Goal: Contribute content

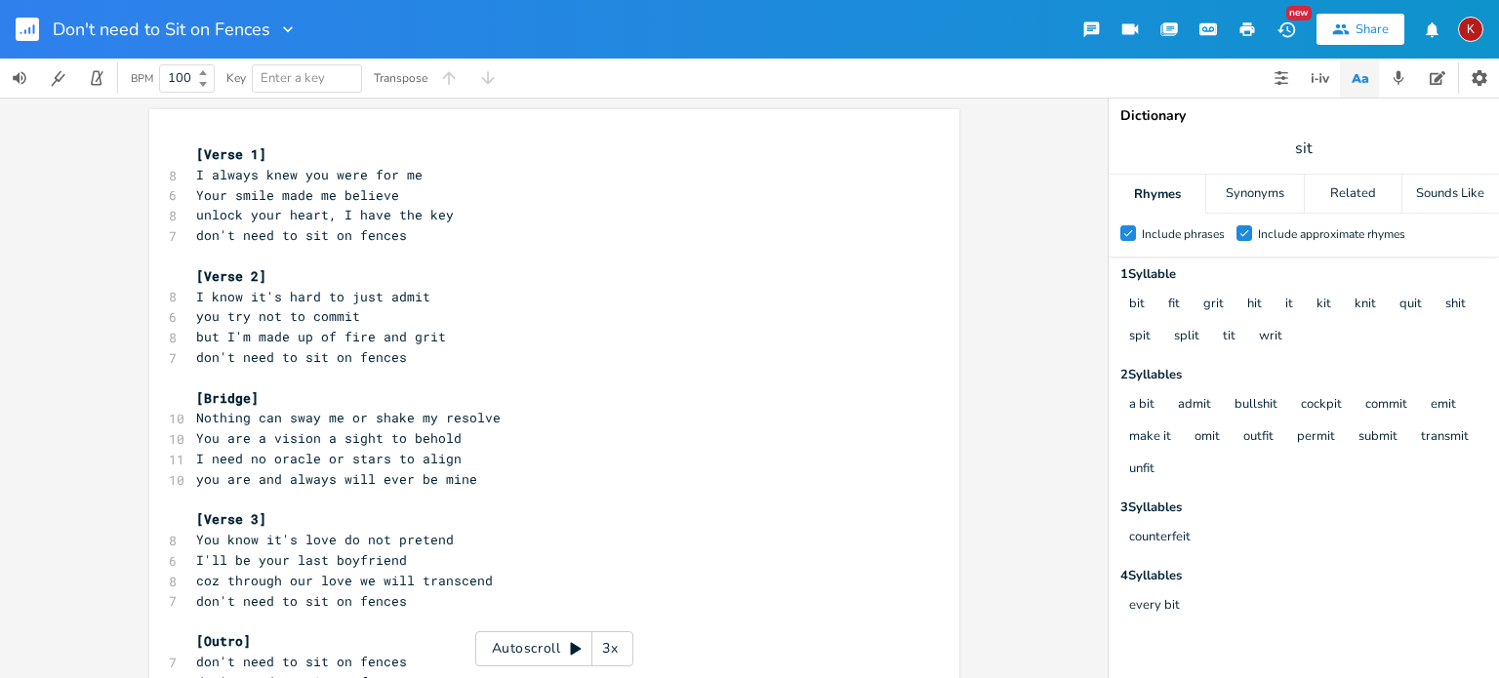
scroll to position [0, 20]
click at [337, 538] on span "You know it's love do not pretend" at bounding box center [325, 540] width 258 height 18
type textarea "I'll"
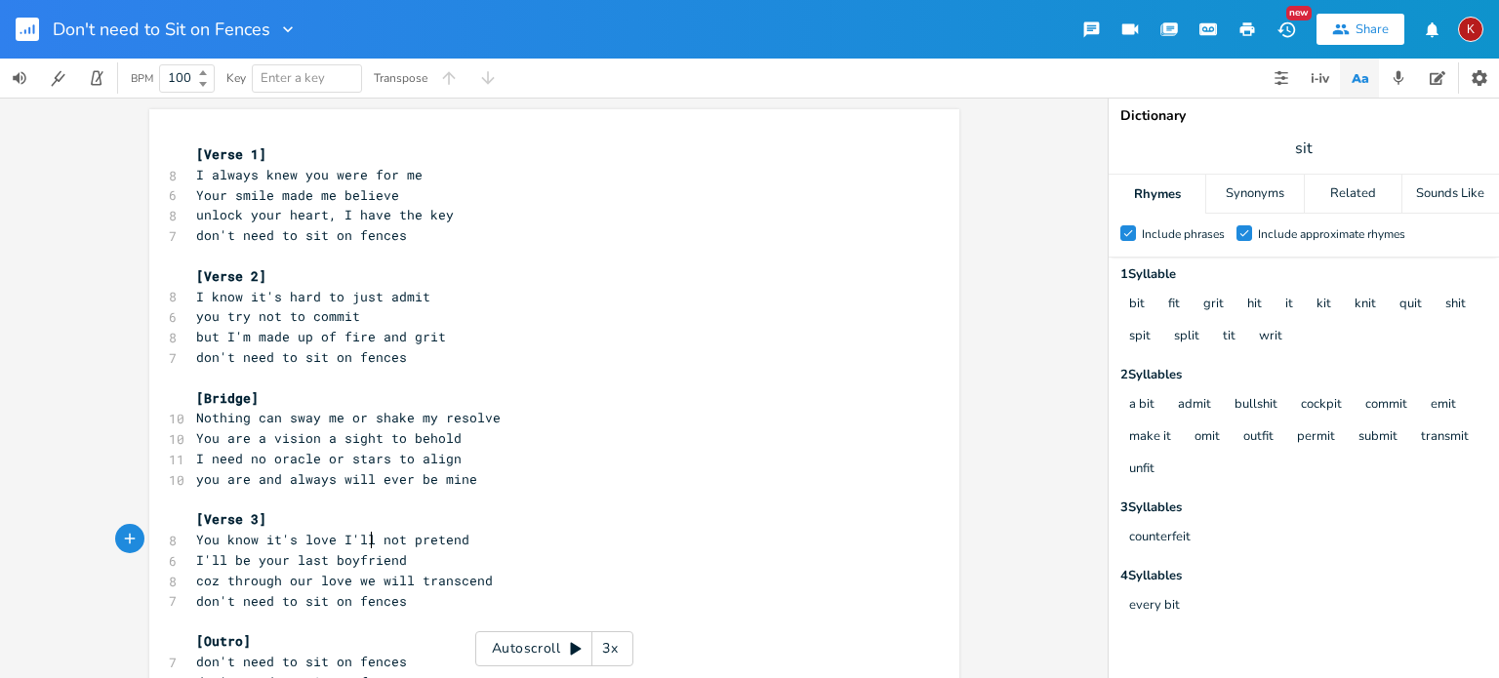
click at [203, 541] on span "You know it's love I'll not pretend" at bounding box center [332, 540] width 273 height 18
type textarea "And through this"
click at [242, 545] on span "And through this love I'll not pretend" at bounding box center [344, 540] width 297 height 18
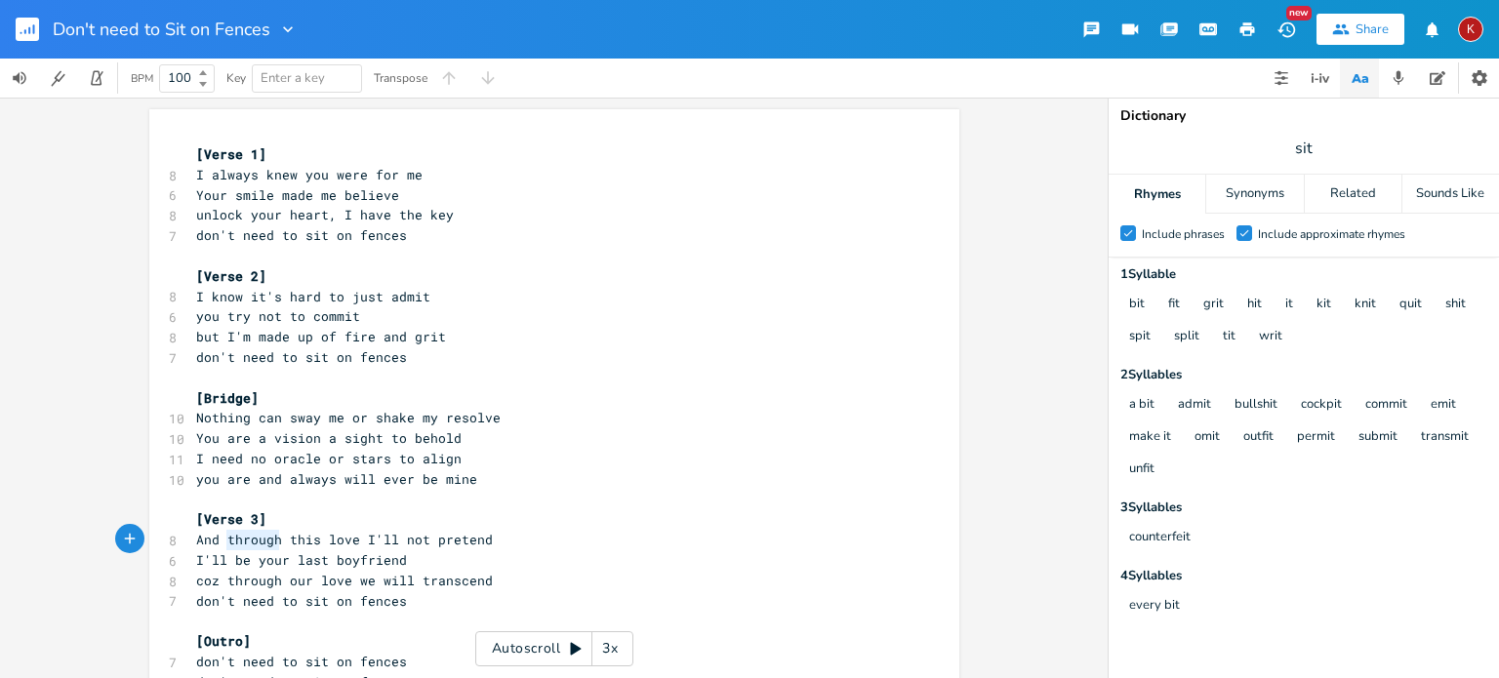
click at [242, 545] on span "And through this love I'll not pretend" at bounding box center [344, 540] width 297 height 18
type textarea "so my love,"
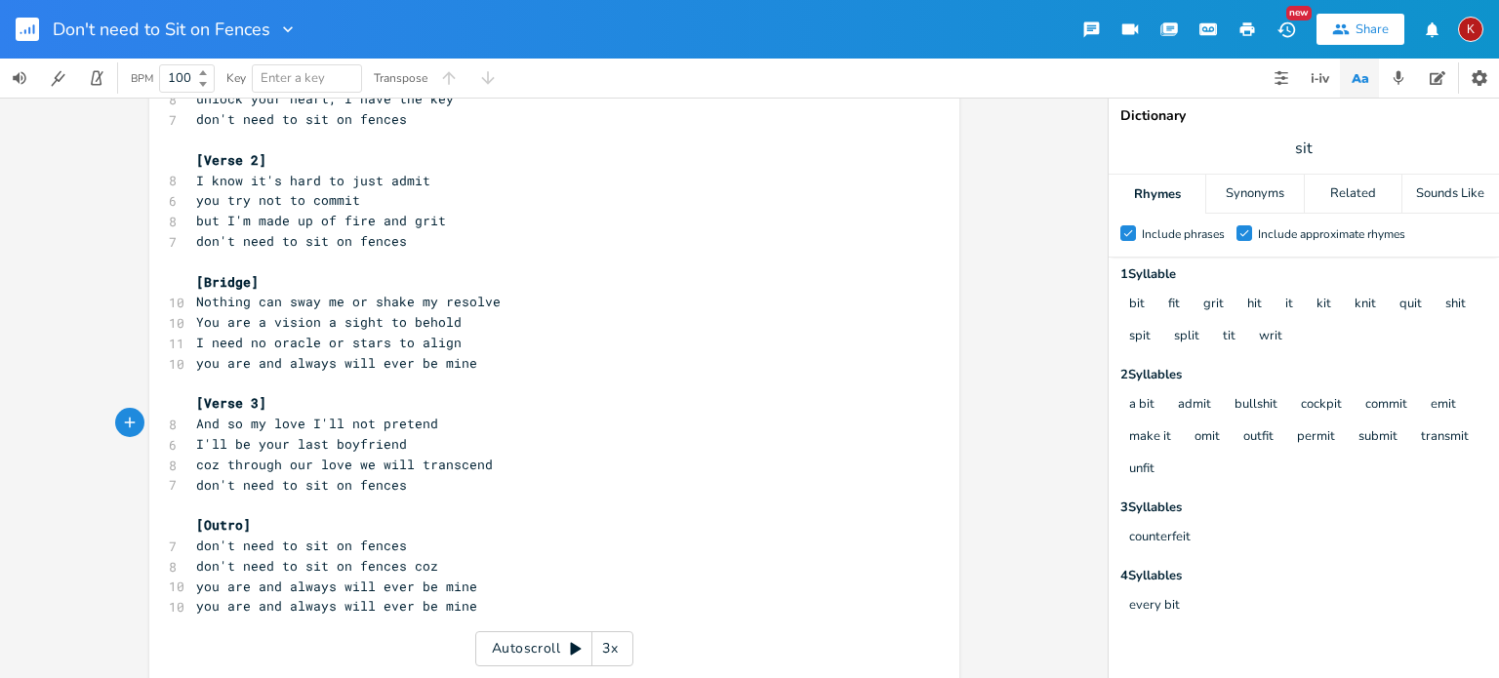
scroll to position [115, 0]
click at [312, 419] on span "And so my love I'll not pretend" at bounding box center [317, 425] width 242 height 18
drag, startPoint x: 436, startPoint y: 422, endPoint x: 305, endPoint y: 417, distance: 130.9
click at [305, 417] on pre "And so my love I'll not pretend" at bounding box center [544, 425] width 704 height 20
type textarea "the truth qwon"
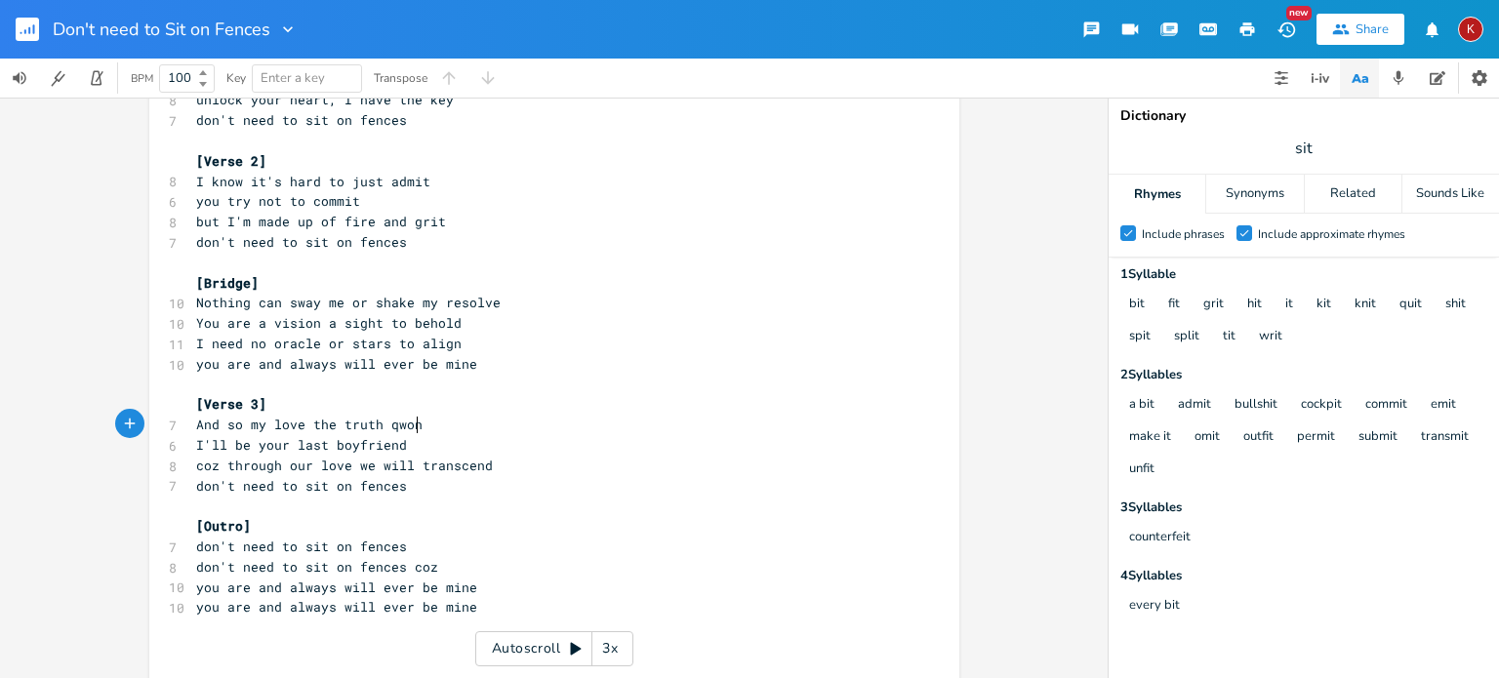
scroll to position [0, 86]
type textarea "won't bend"
click at [294, 424] on span "And so my love the truth won't bend" at bounding box center [332, 425] width 273 height 18
type textarea ","
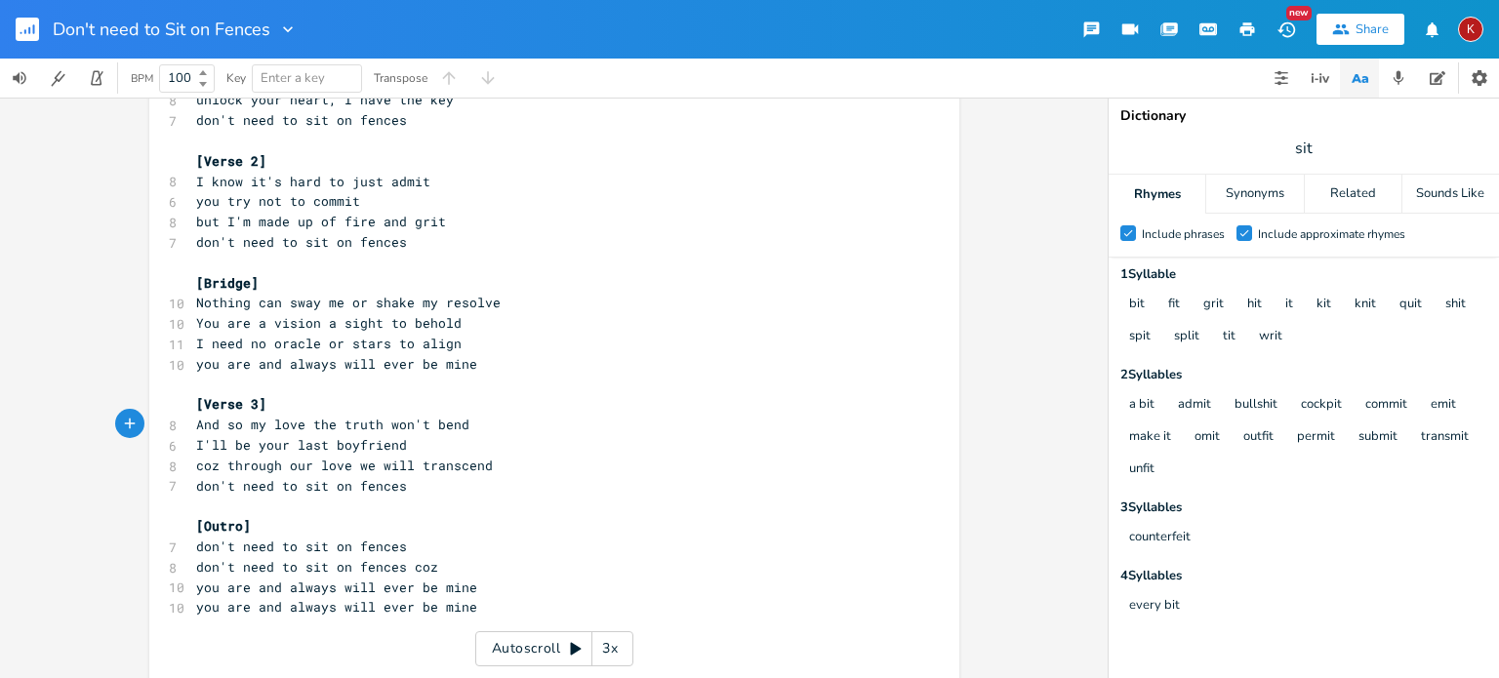
scroll to position [0, 2]
click at [233, 423] on span "And so my love, the truth won't bend" at bounding box center [336, 425] width 281 height 18
type textarea ","
click at [311, 426] on span "And so, my love, the truth won't bend" at bounding box center [340, 425] width 289 height 18
type textarea "this time"
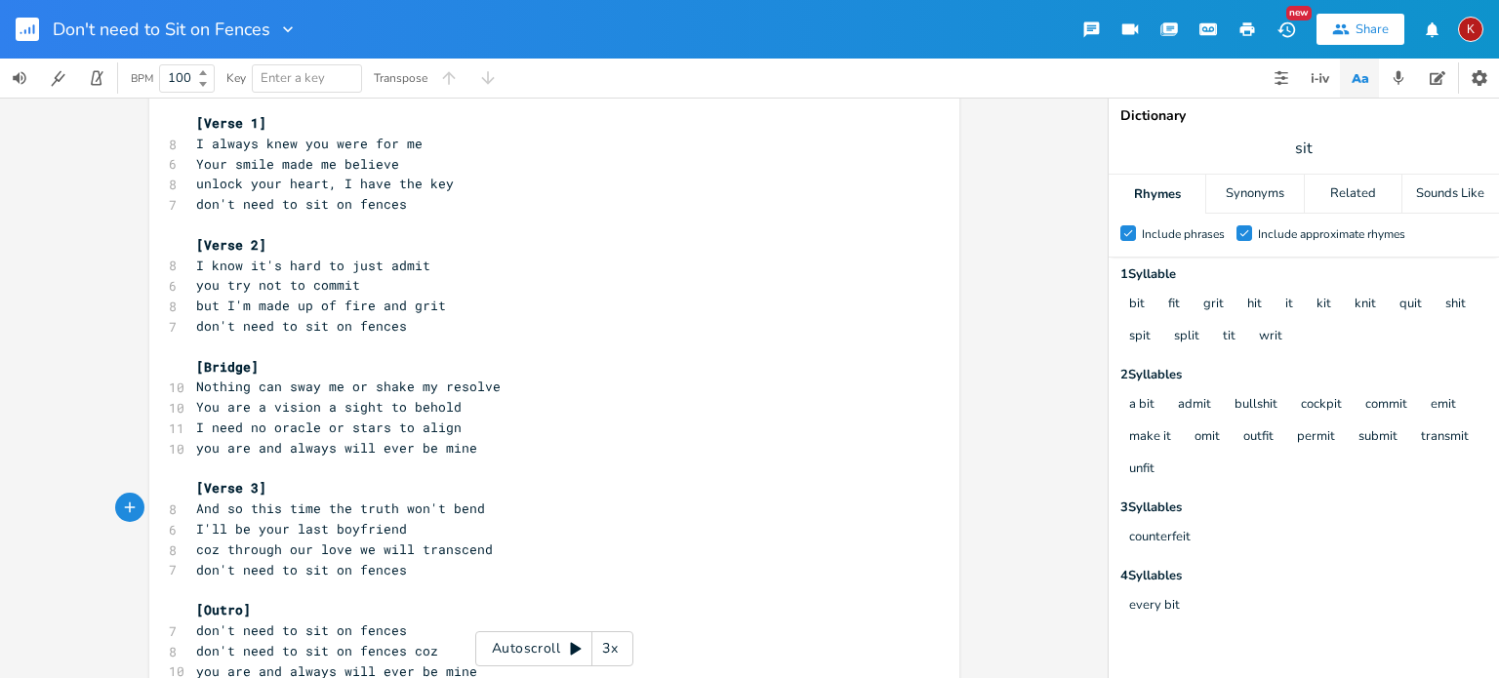
scroll to position [33, 0]
click at [350, 532] on span "I'll be your last boyfriend" at bounding box center [301, 527] width 211 height 18
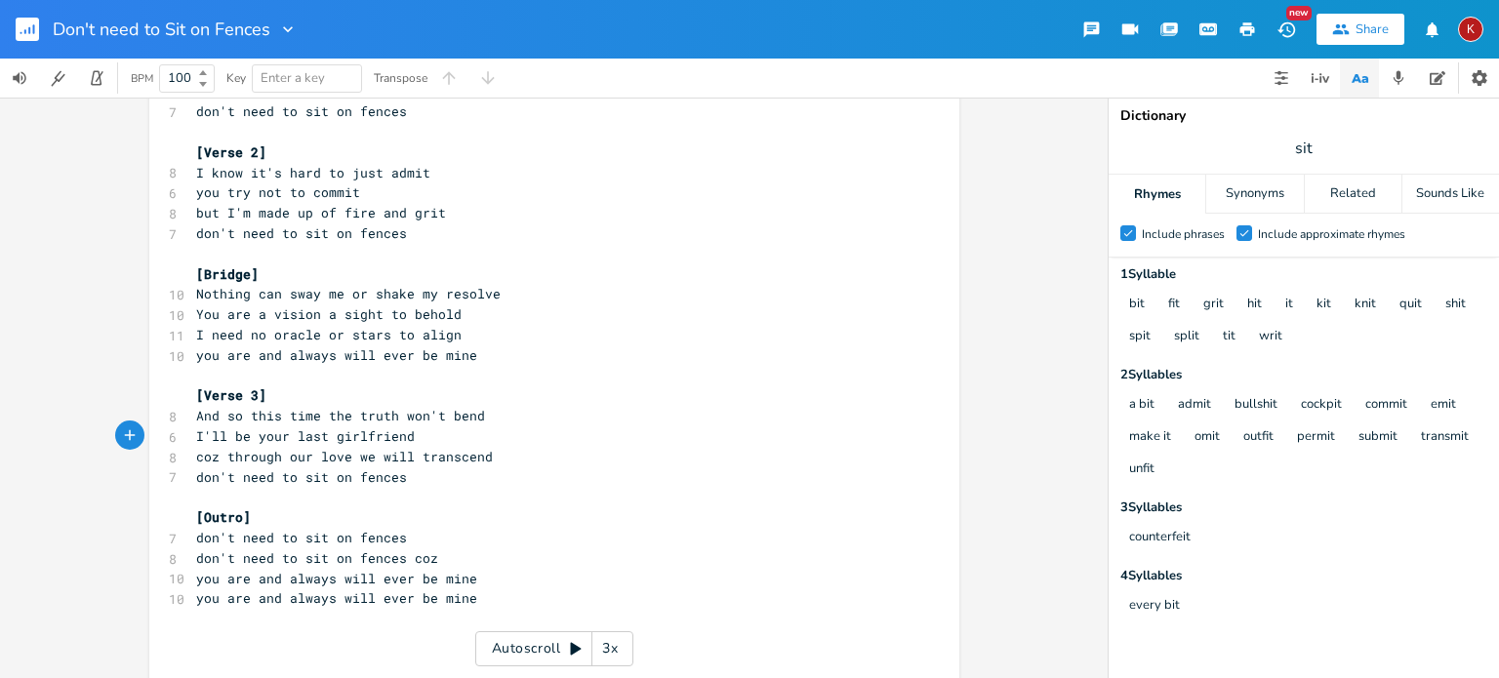
scroll to position [128, 0]
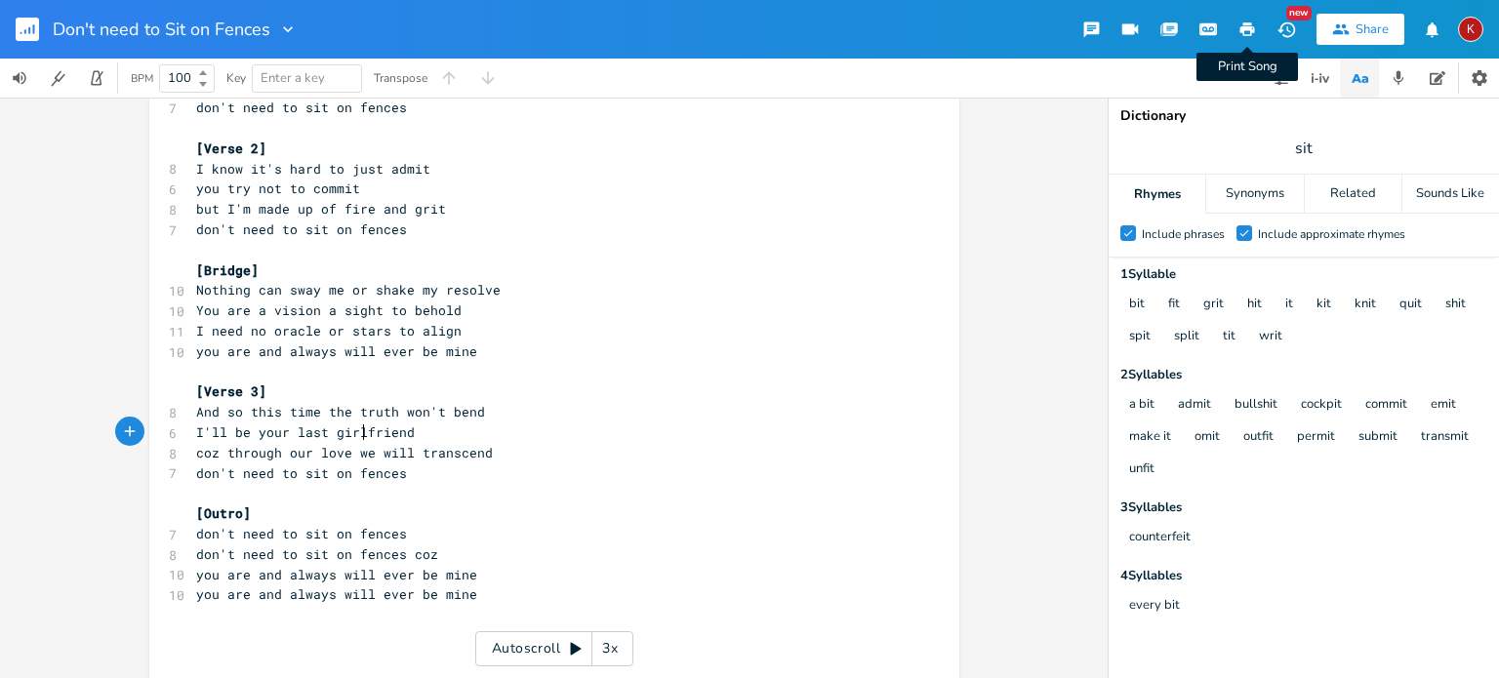
type textarea "girl"
click at [1249, 20] on icon "button" at bounding box center [1247, 29] width 18 height 18
click at [750, 341] on pre "you are and always will ever be mine" at bounding box center [544, 351] width 704 height 20
click at [472, 351] on pre "you are and always will ever be mine" at bounding box center [544, 351] width 704 height 20
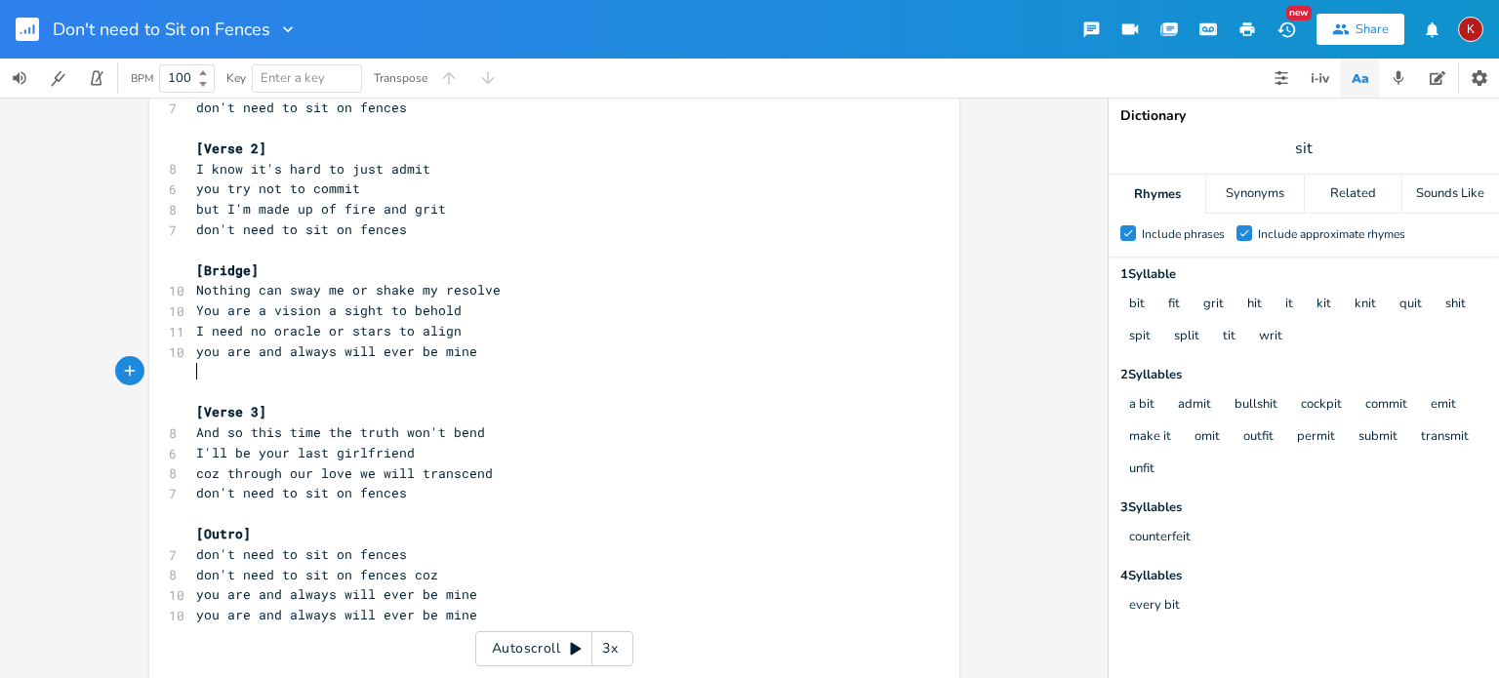
type textarea "B"
type textarea "be mine"
click at [1248, 26] on icon "button" at bounding box center [1247, 29] width 15 height 14
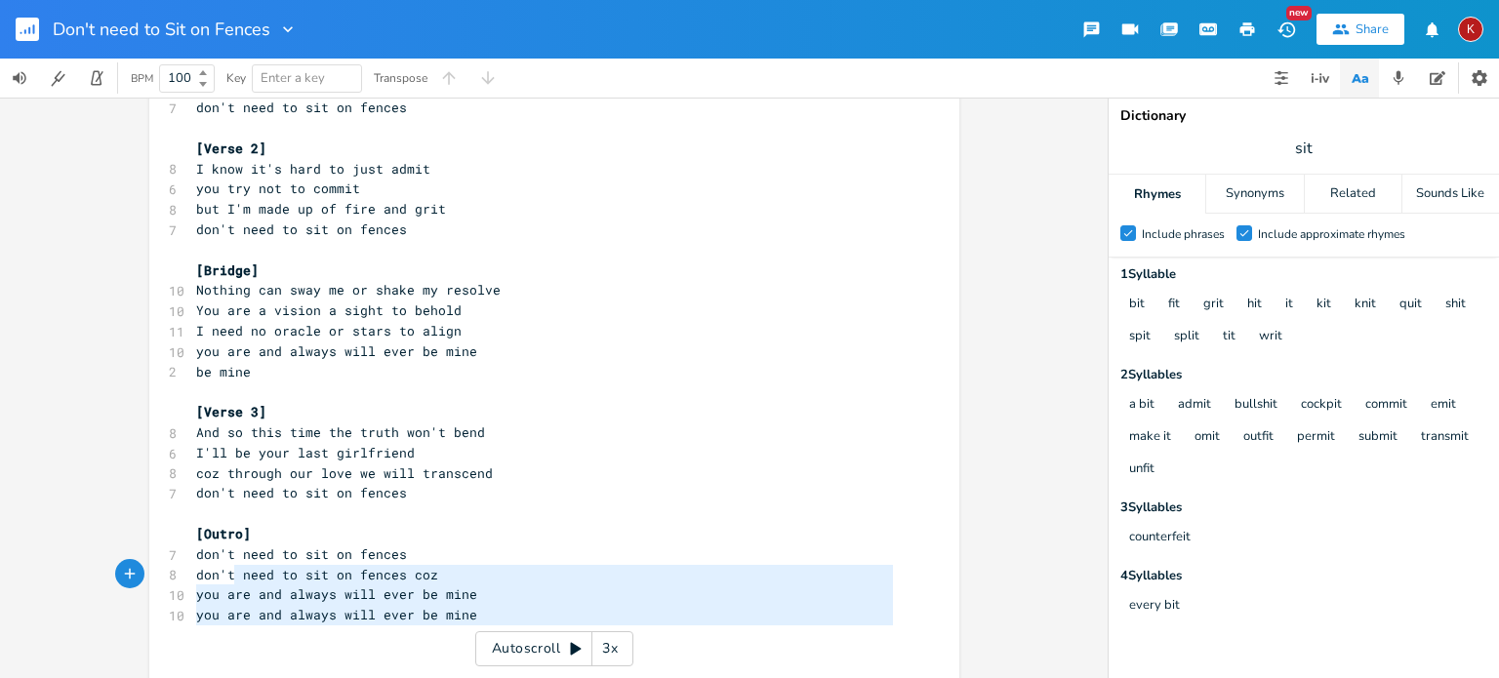
type textarea "[Outro] don't need to sit on fences don't need to sit on fences coz you are and…"
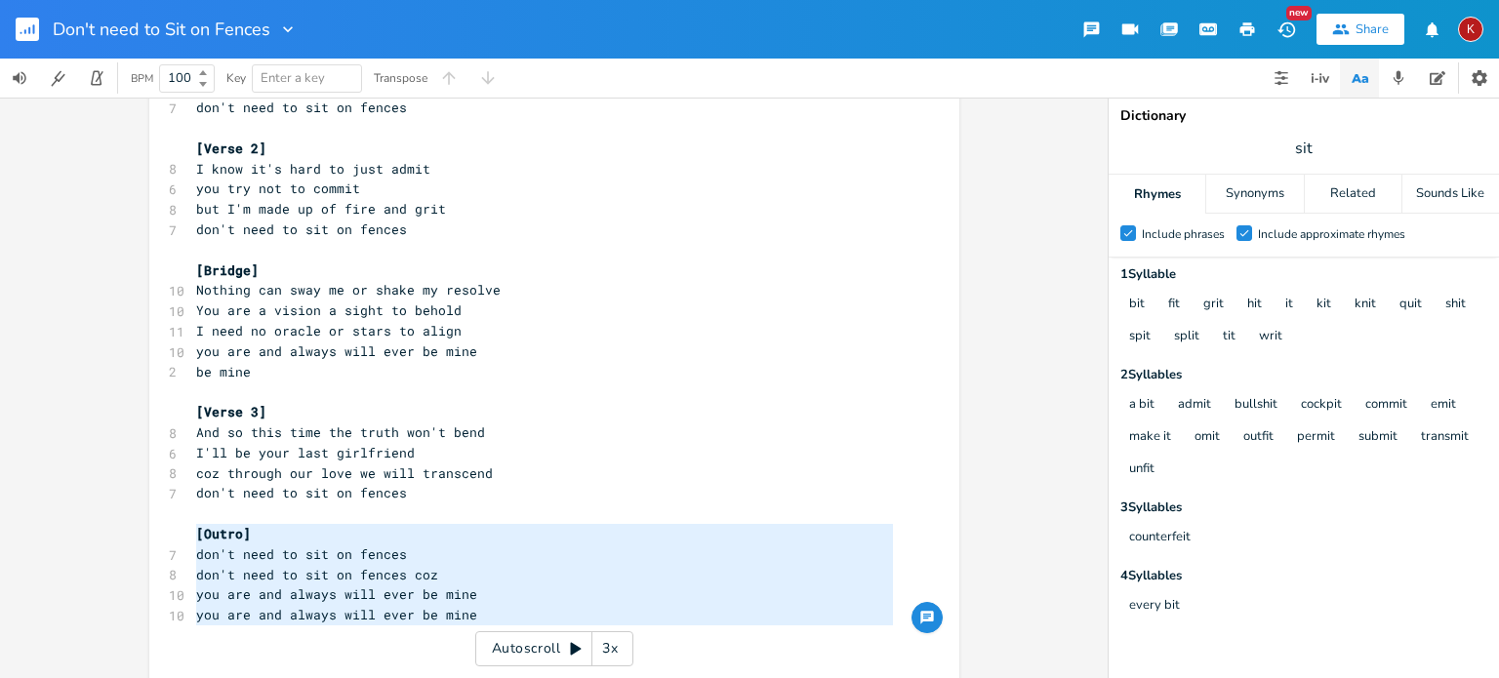
drag, startPoint x: 494, startPoint y: 539, endPoint x: 181, endPoint y: 448, distance: 325.1
click at [181, 448] on div "[Outro] don't need to sit on fences don't need to sit on fences coz you are and…" at bounding box center [554, 367] width 810 height 773
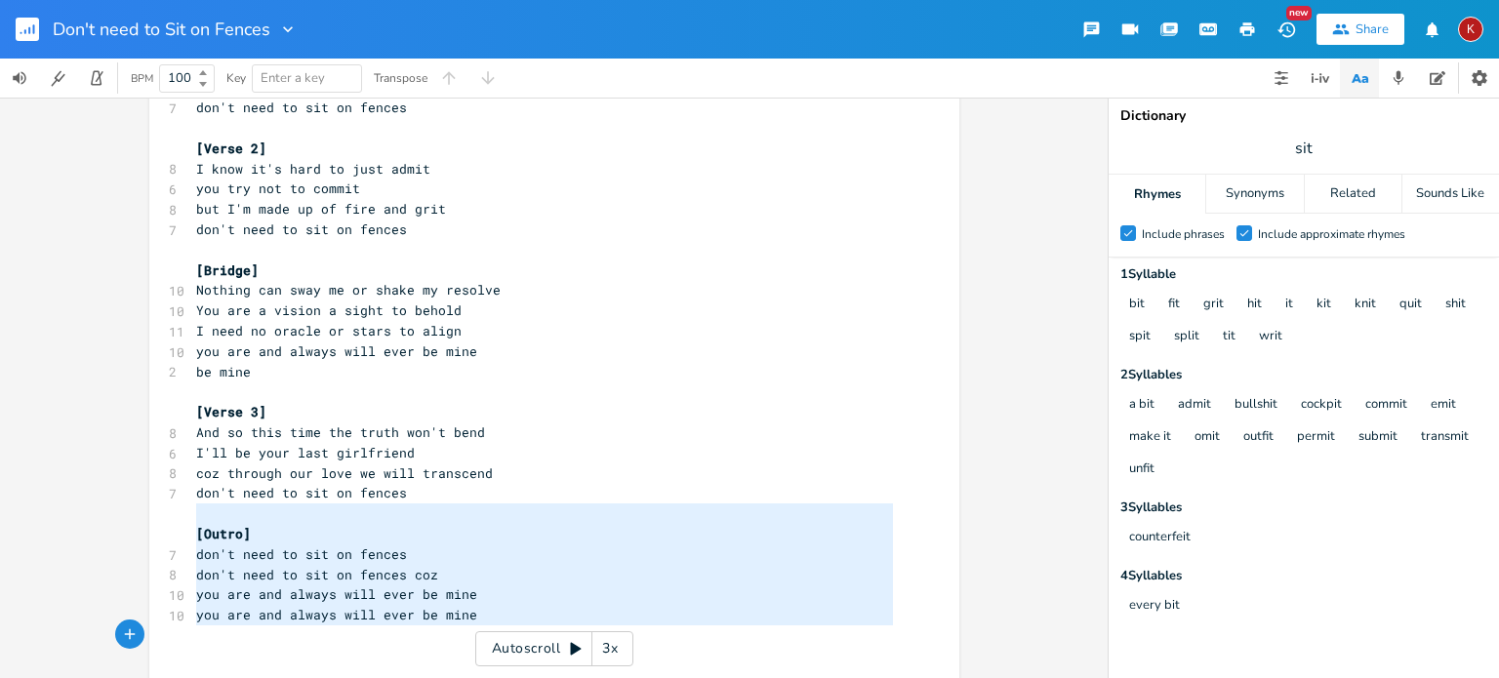
type textarea "[Outro] don't need to sit on fences don't need to sit on fences coz you are and…"
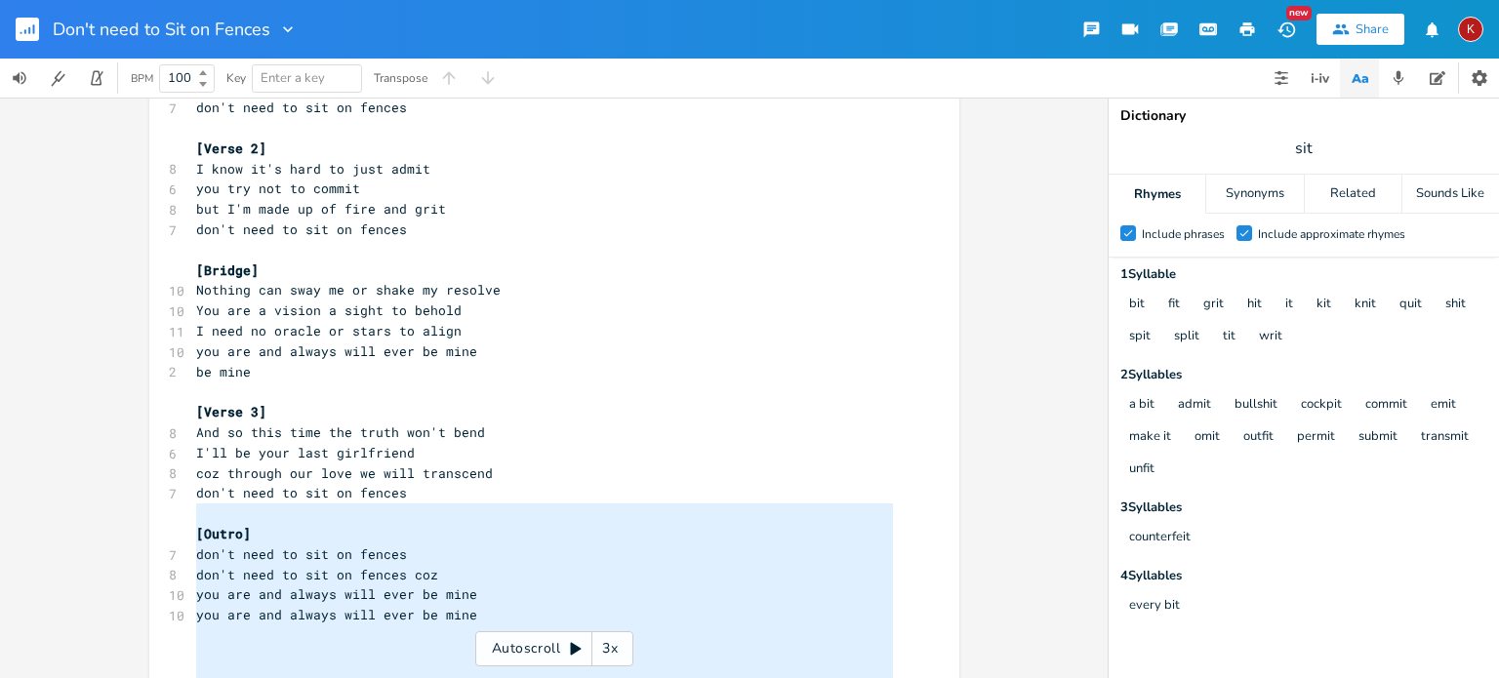
drag, startPoint x: 209, startPoint y: 439, endPoint x: 682, endPoint y: 637, distance: 513.0
click at [682, 637] on div "[Verse 1] 8 I always knew you were for me 6 Your smile made me believe 8 unlock…" at bounding box center [544, 362] width 704 height 690
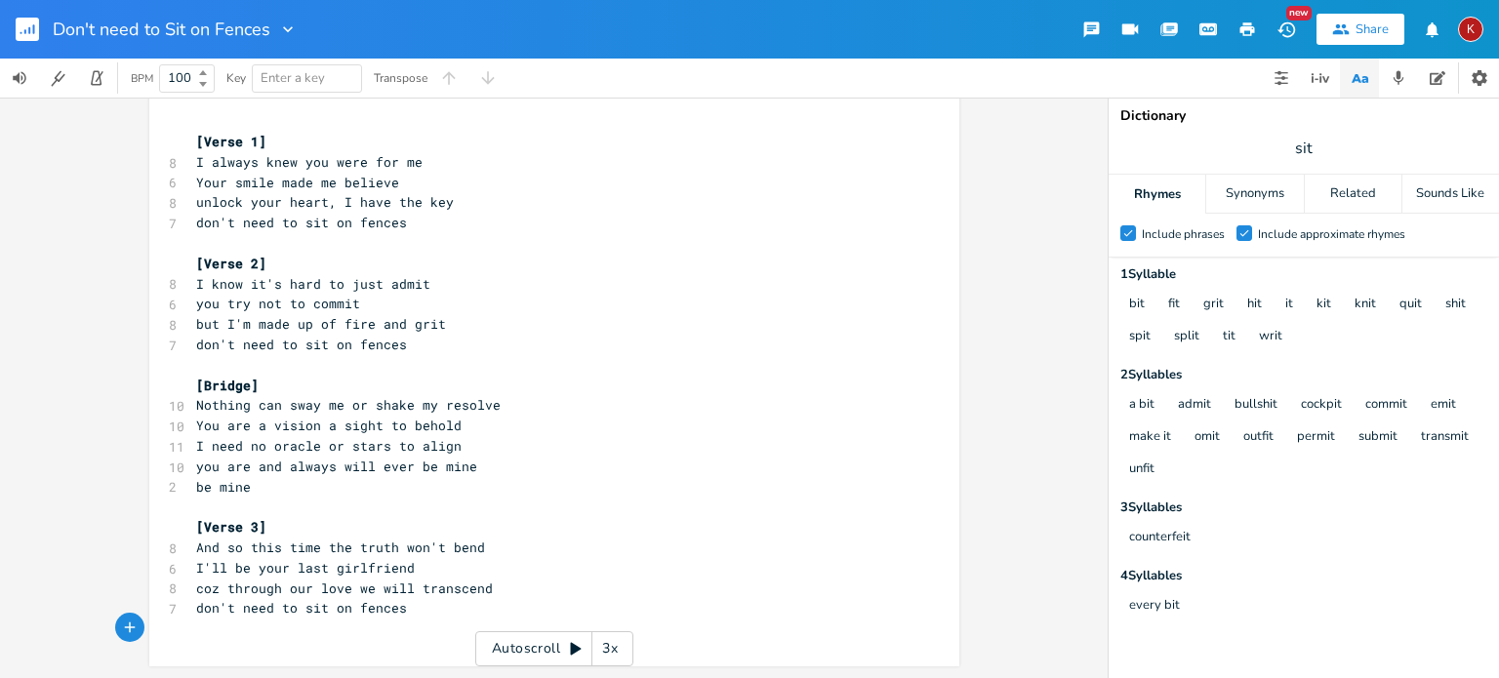
click at [431, 609] on pre "don't need to sit on fences" at bounding box center [544, 608] width 704 height 20
type textarea "x2"
click at [1247, 28] on icon "button" at bounding box center [1247, 29] width 15 height 14
